Goal: Register for event/course

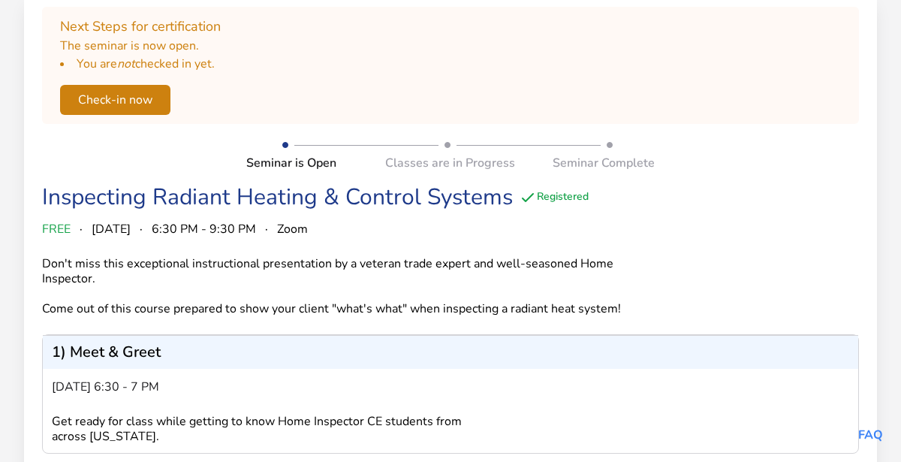
scroll to position [147, 0]
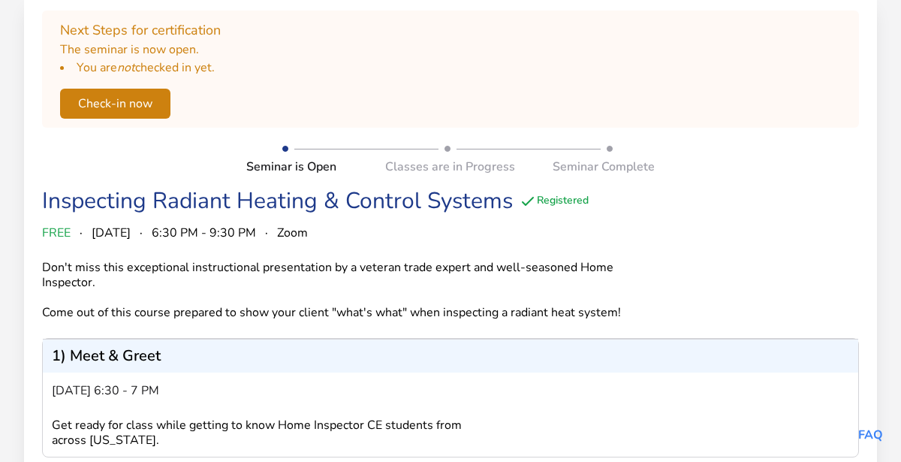
click at [116, 98] on button "Check-in now" at bounding box center [115, 104] width 110 height 30
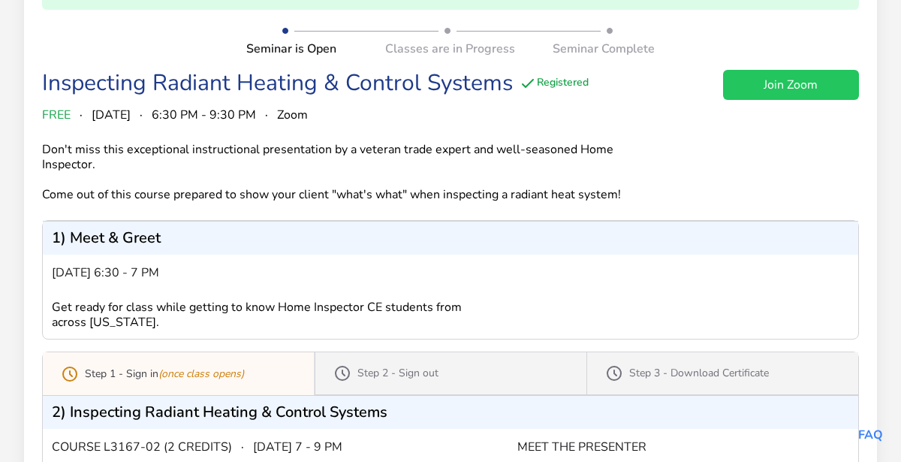
click at [762, 84] on link "Join Zoom" at bounding box center [791, 85] width 136 height 30
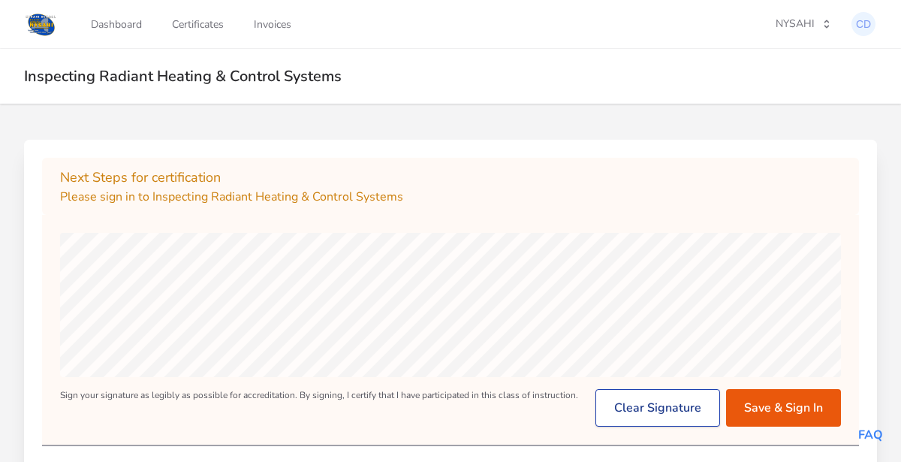
click at [628, 398] on button "Clear Signature" at bounding box center [658, 408] width 125 height 38
click at [766, 414] on button "Save & Sign In" at bounding box center [783, 408] width 115 height 38
